Goal: Check status: Check status

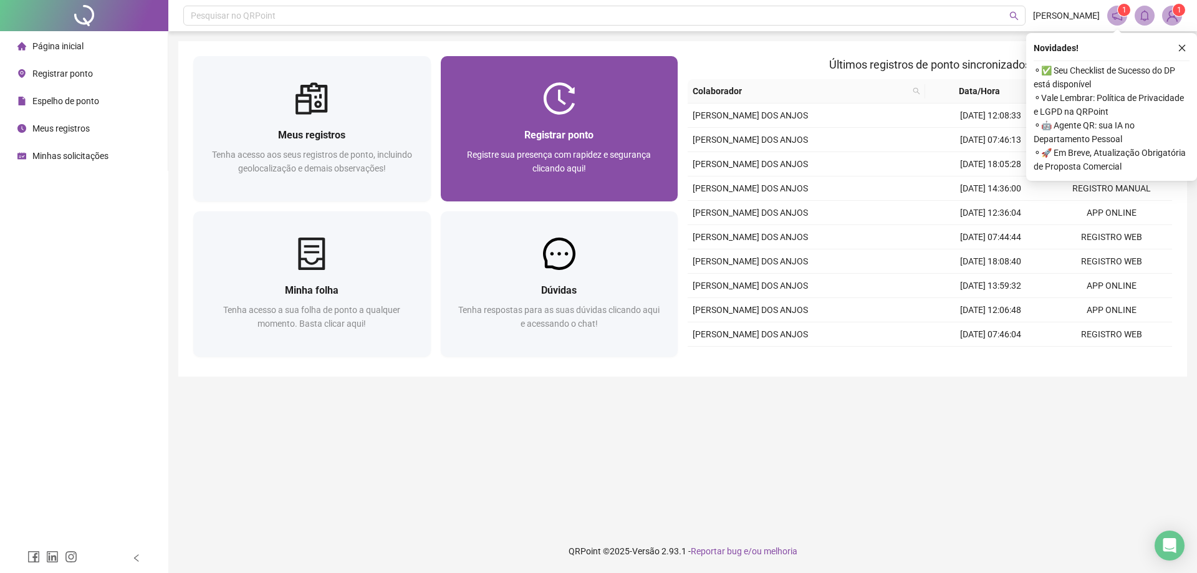
click at [547, 98] on img at bounding box center [559, 98] width 32 height 32
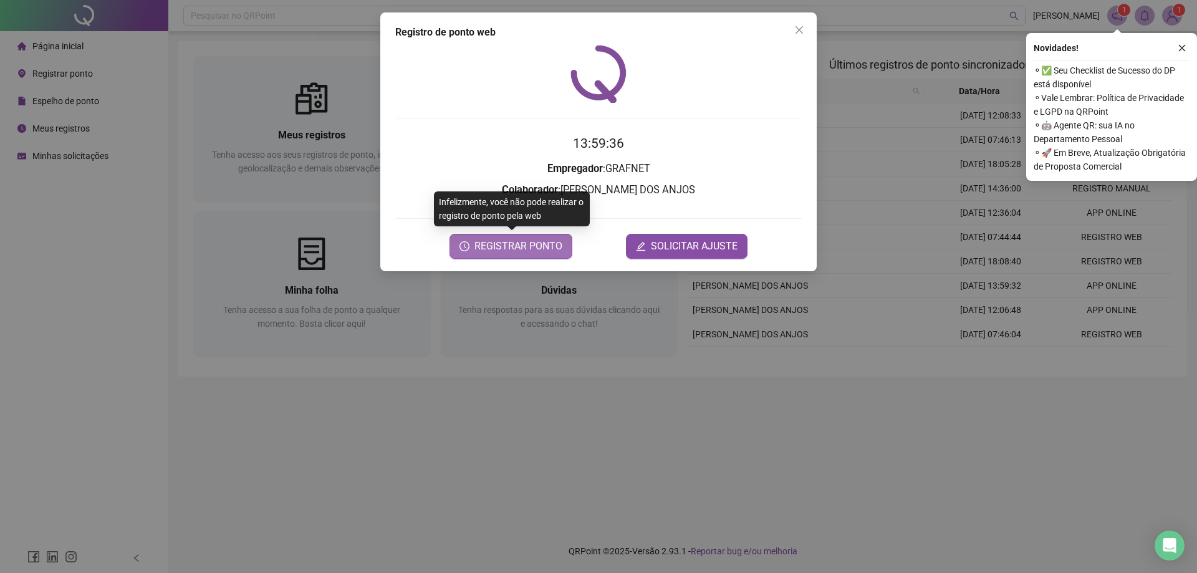
click at [534, 252] on span "REGISTRAR PONTO" at bounding box center [518, 246] width 88 height 15
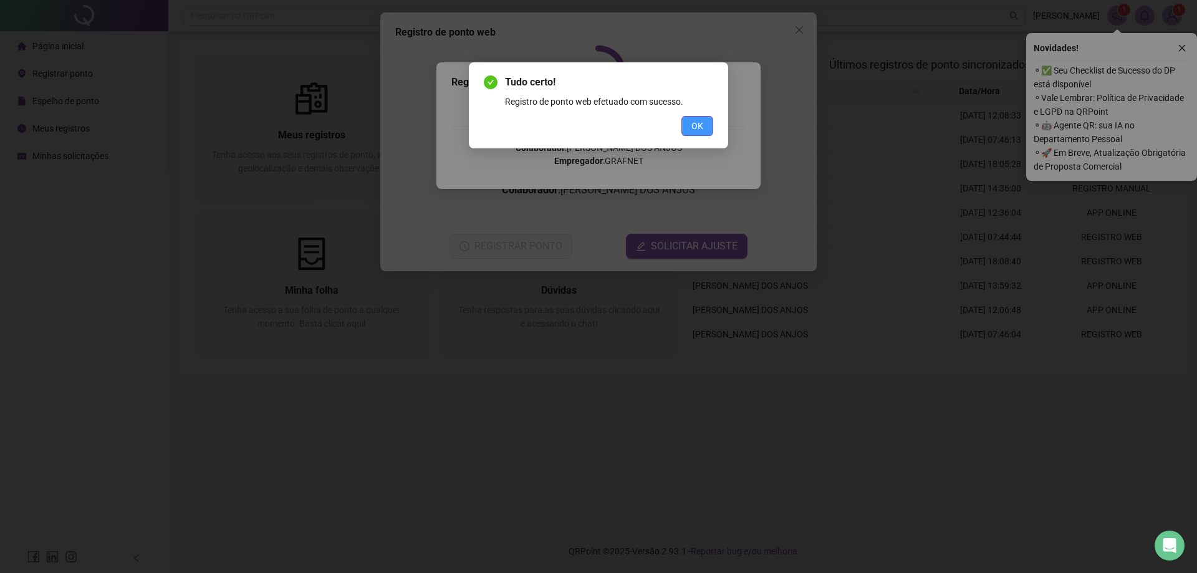
click at [706, 122] on button "OK" at bounding box center [697, 126] width 32 height 20
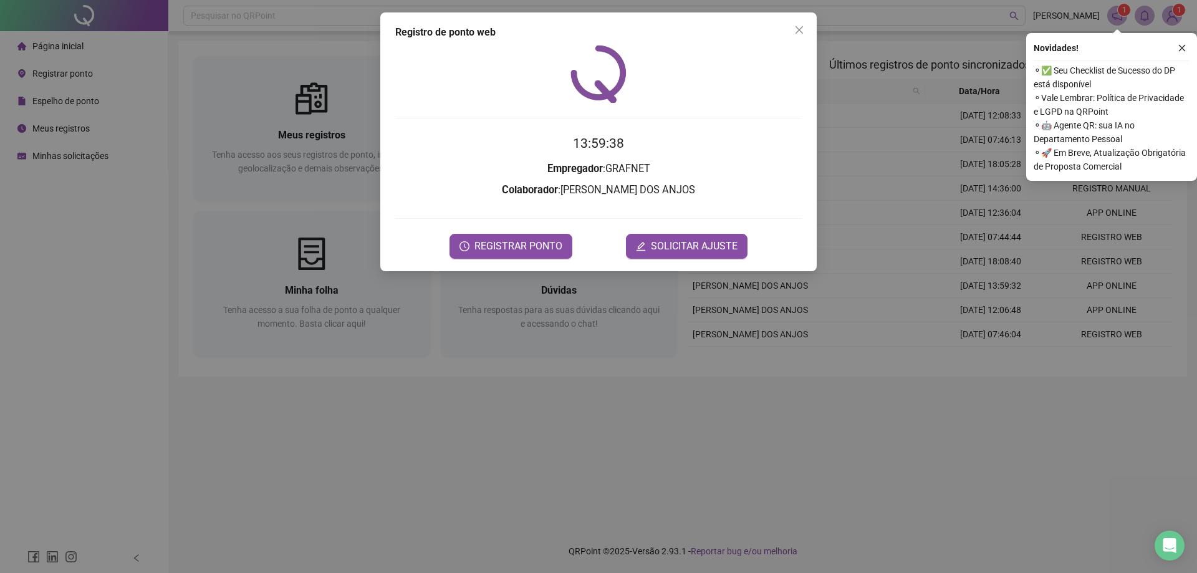
drag, startPoint x: 803, startPoint y: 31, endPoint x: 448, endPoint y: 76, distance: 357.6
click at [800, 31] on icon "close" at bounding box center [799, 30] width 10 height 10
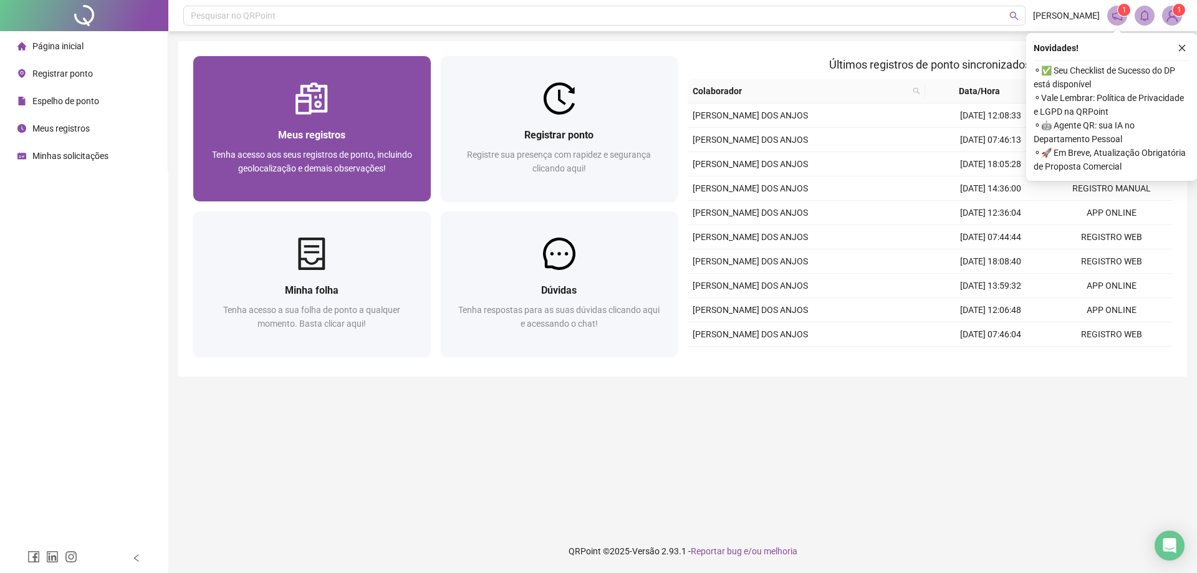
click at [345, 118] on div "Meus registros Tenha acesso aos seus registros de ponto, incluindo geolocalizaç…" at bounding box center [312, 158] width 238 height 87
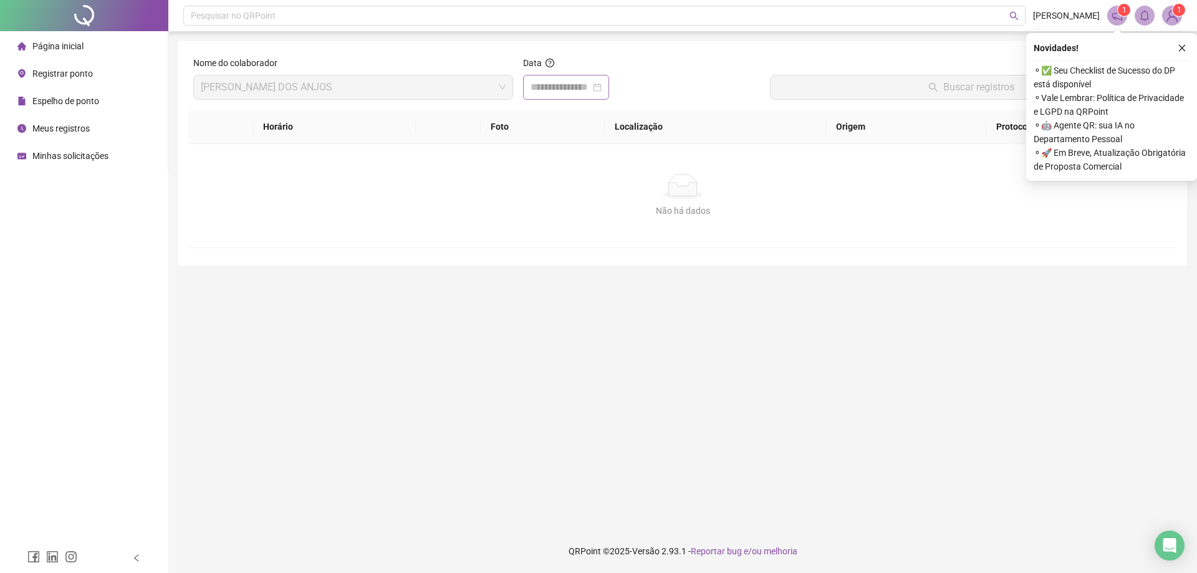
click at [602, 89] on div at bounding box center [566, 87] width 71 height 15
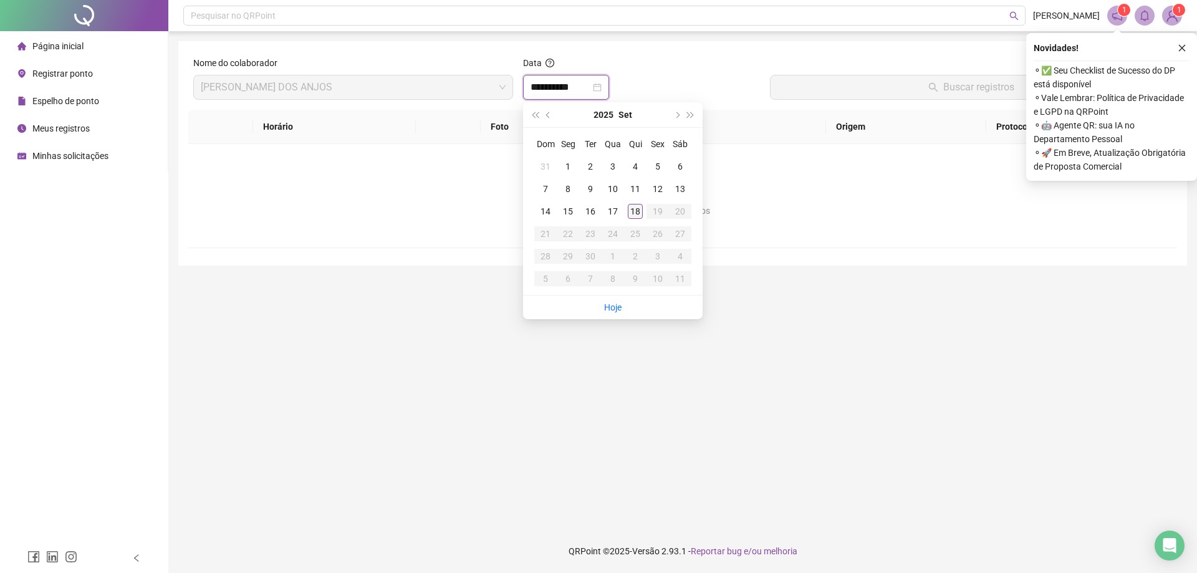
type input "**********"
click at [635, 215] on div "18" at bounding box center [635, 211] width 15 height 15
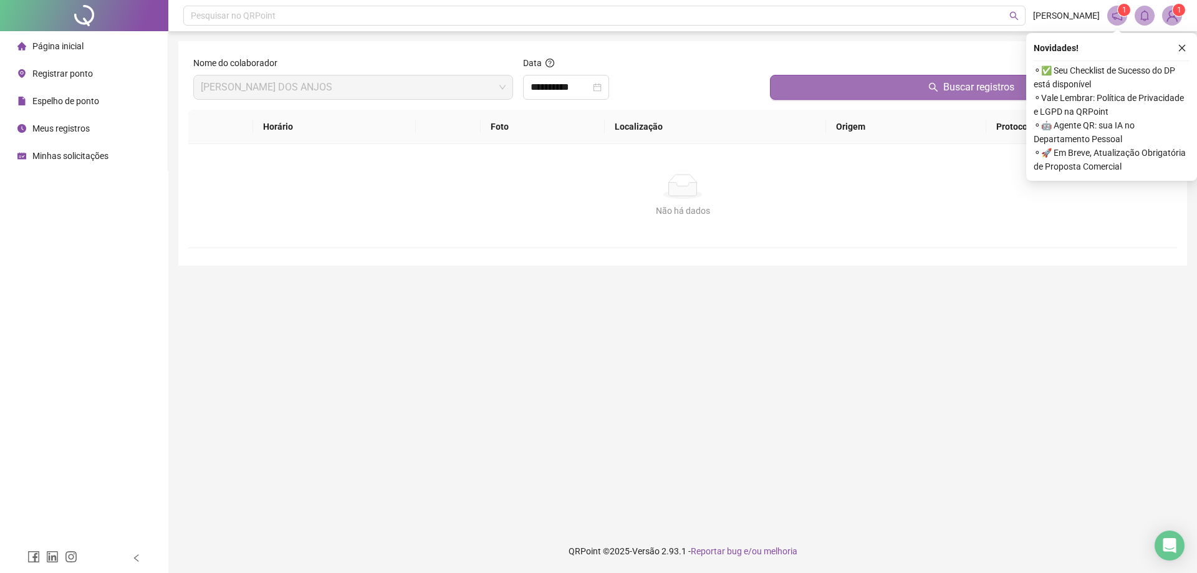
click at [931, 90] on icon "search" at bounding box center [933, 87] width 10 height 10
